Goal: Check status: Check status

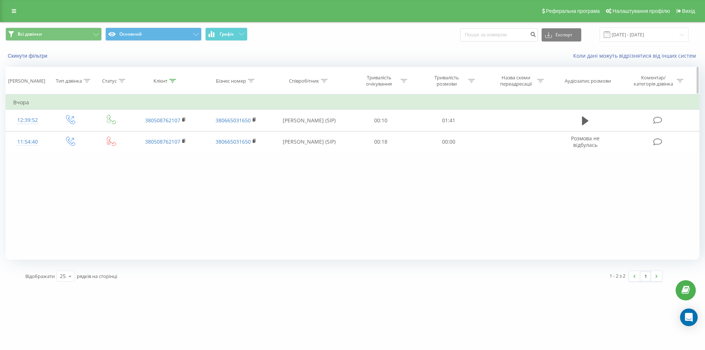
drag, startPoint x: 172, startPoint y: 82, endPoint x: 168, endPoint y: 89, distance: 8.2
click at [172, 82] on icon at bounding box center [172, 81] width 7 height 4
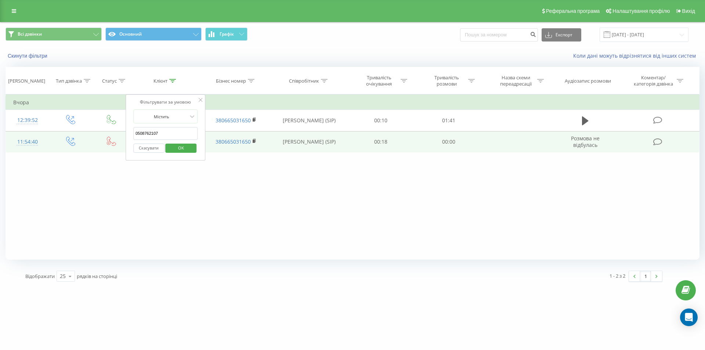
drag, startPoint x: 166, startPoint y: 134, endPoint x: 97, endPoint y: 133, distance: 69.0
click at [95, 130] on table "Фільтрувати за умовою Дорівнює Введіть значення Скасувати OK Фільтрувати за умо…" at bounding box center [353, 123] width 694 height 58
paste input "6601594"
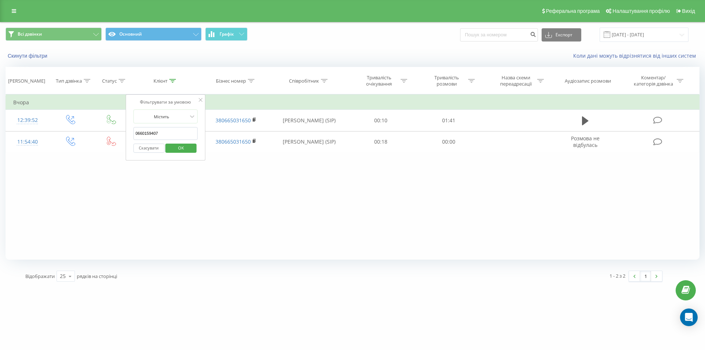
click at [188, 146] on span "OK" at bounding box center [181, 147] width 21 height 11
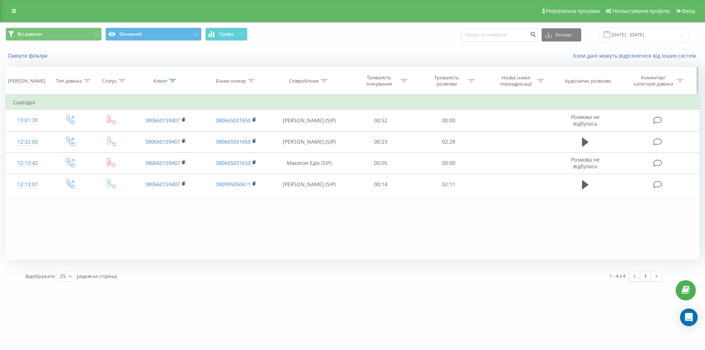
click at [173, 83] on div at bounding box center [172, 81] width 7 height 6
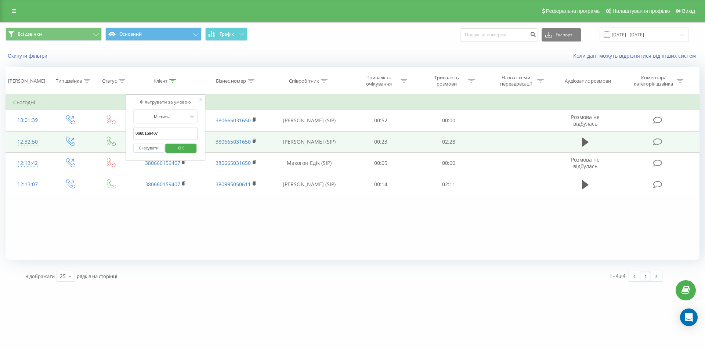
drag, startPoint x: 171, startPoint y: 134, endPoint x: 109, endPoint y: 131, distance: 62.1
click at [109, 131] on table "Фільтрувати за умовою Дорівнює Введіть значення Скасувати OK Фільтрувати за умо…" at bounding box center [353, 144] width 694 height 101
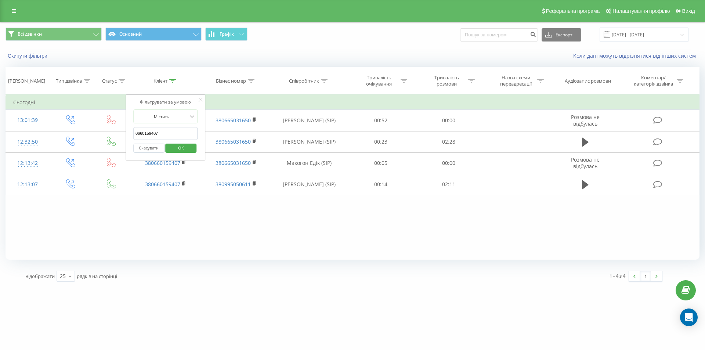
paste input "text"
type input "0660159407"
click at [190, 147] on span "OK" at bounding box center [181, 147] width 21 height 11
